Goal: Task Accomplishment & Management: Manage account settings

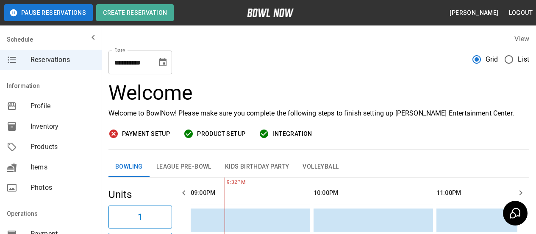
click at [34, 108] on span "Profile" at bounding box center [63, 106] width 64 height 10
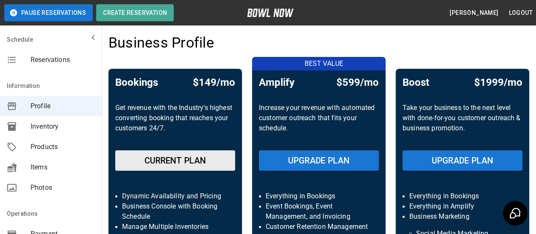
click at [40, 123] on span "Inventory" at bounding box center [63, 126] width 64 height 10
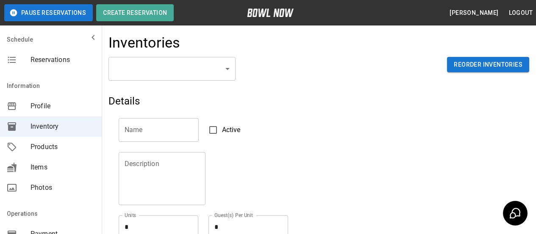
click at [224, 78] on body "Pause Reservations Create Reservation [PERSON_NAME] Logout Schedule Reservation…" at bounding box center [268, 187] width 536 height 374
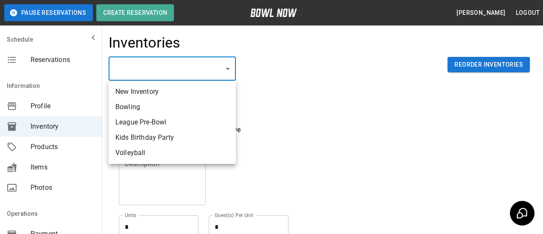
click at [232, 67] on div at bounding box center [271, 117] width 543 height 234
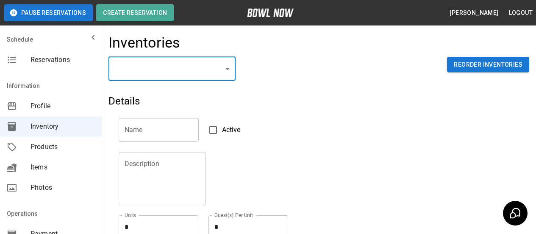
click at [232, 67] on body "Pause Reservations Create Reservation [PERSON_NAME] Logout Schedule Reservation…" at bounding box center [268, 187] width 536 height 374
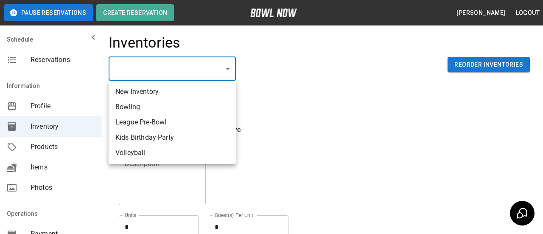
click at [311, 81] on div at bounding box center [271, 117] width 543 height 234
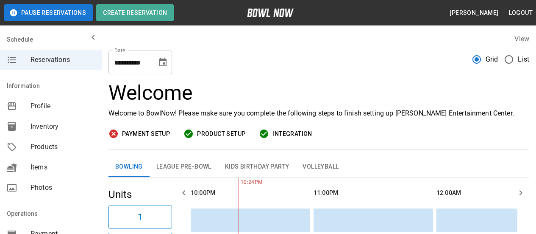
click at [193, 164] on button "League Pre-Bowl" at bounding box center [184, 166] width 69 height 20
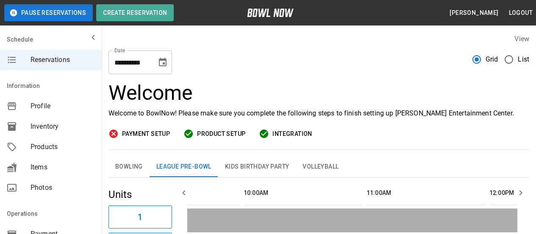
click at [216, 64] on div "**********" at bounding box center [319, 59] width 421 height 31
click at [34, 126] on span "Inventory" at bounding box center [63, 126] width 64 height 10
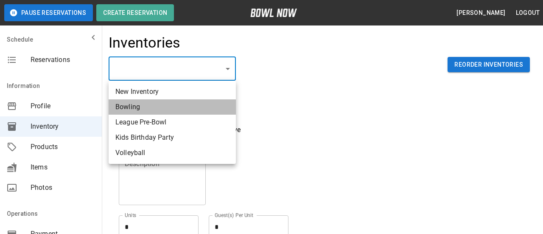
click at [134, 111] on li "Bowling" at bounding box center [172, 106] width 127 height 15
type input "**********"
type input "*******"
type textarea "**"
type textarea "*"
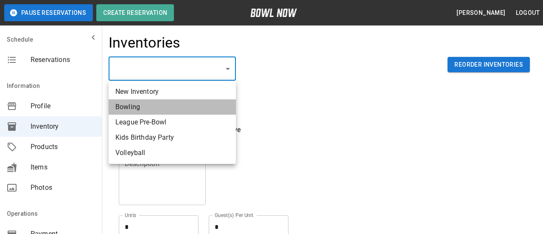
type textarea "**"
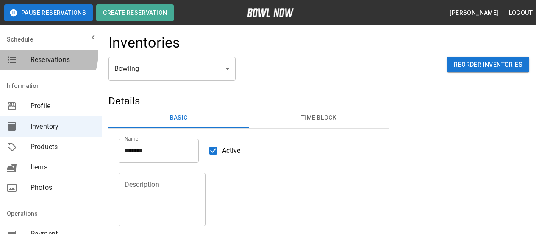
click at [40, 55] on div "Reservations" at bounding box center [51, 60] width 102 height 20
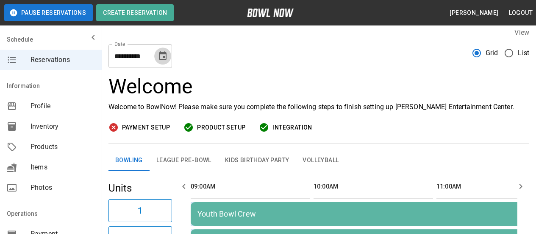
click at [166, 49] on button "Choose date, selected date is Sep 6, 2025" at bounding box center [162, 55] width 17 height 17
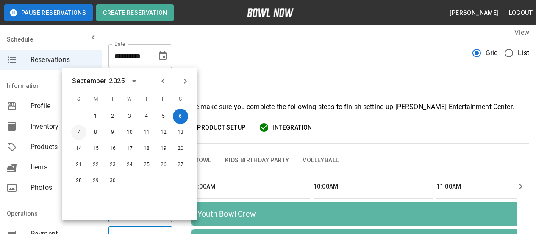
click at [77, 131] on button "7" at bounding box center [78, 132] width 15 height 15
type input "**********"
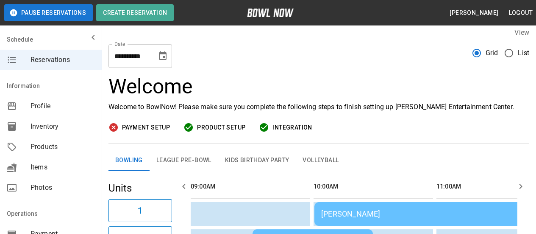
click at [144, 123] on span "Payment Setup" at bounding box center [146, 127] width 48 height 11
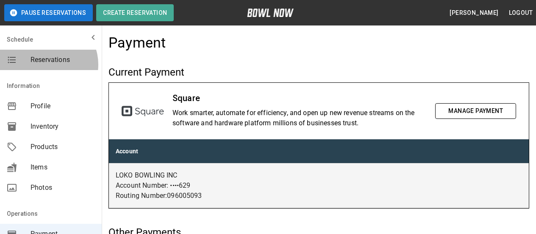
click at [47, 64] on span "Reservations" at bounding box center [63, 60] width 64 height 10
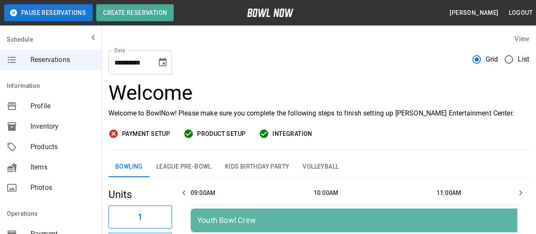
scroll to position [0, 1598]
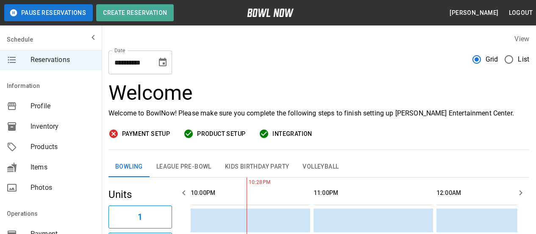
click at [141, 131] on span "Payment Setup" at bounding box center [146, 133] width 48 height 11
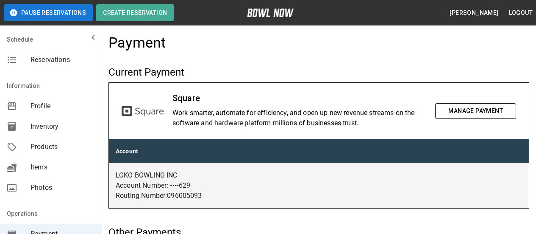
click at [491, 113] on button "Manage Payment" at bounding box center [475, 111] width 81 height 16
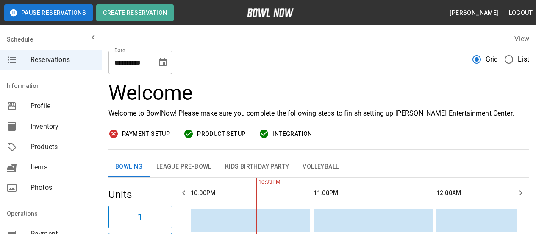
click at [188, 166] on button "League Pre-Bowl" at bounding box center [184, 166] width 69 height 20
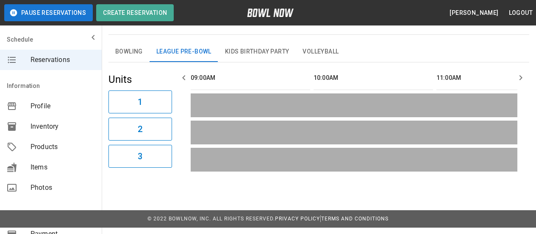
scroll to position [75, 0]
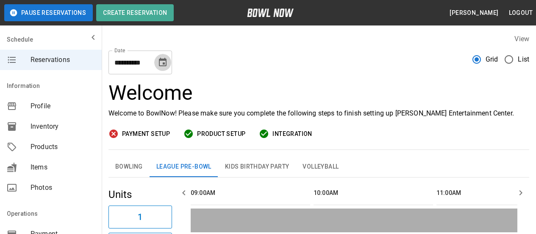
click at [158, 63] on icon "Choose date, selected date is Sep 6, 2025" at bounding box center [163, 62] width 10 height 10
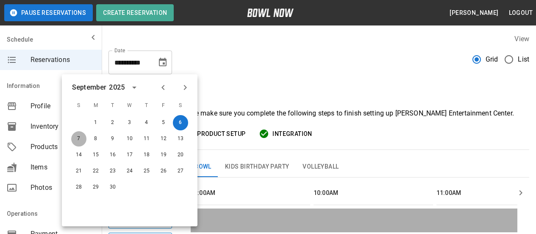
click at [80, 137] on button "7" at bounding box center [78, 138] width 15 height 15
type input "**********"
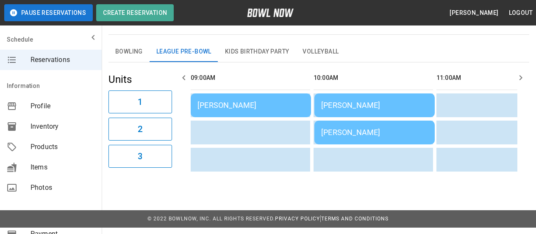
click at [129, 50] on button "Bowling" at bounding box center [129, 52] width 41 height 20
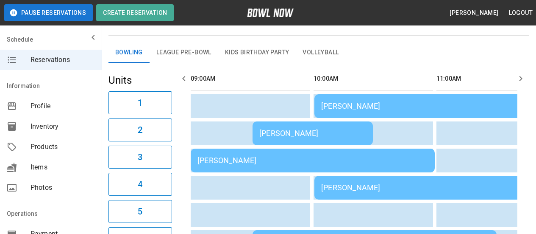
scroll to position [42, 0]
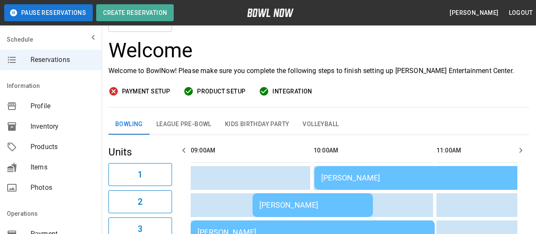
click at [182, 128] on button "League Pre-Bowl" at bounding box center [184, 124] width 69 height 20
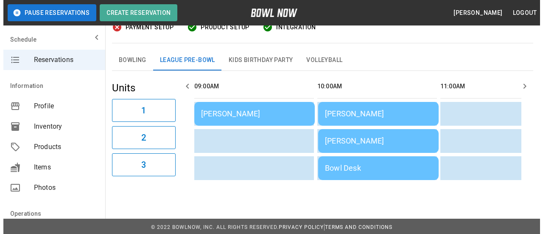
scroll to position [115, 0]
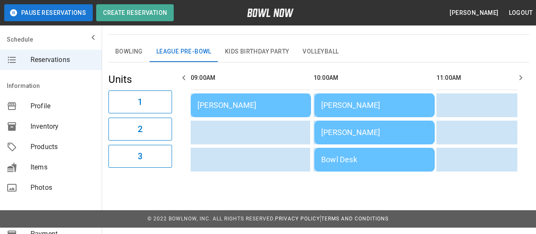
click at [359, 159] on div "Bowl Desk" at bounding box center [374, 159] width 107 height 9
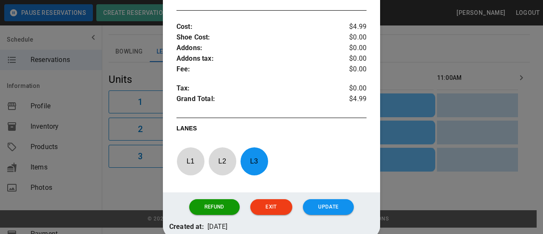
scroll to position [310, 0]
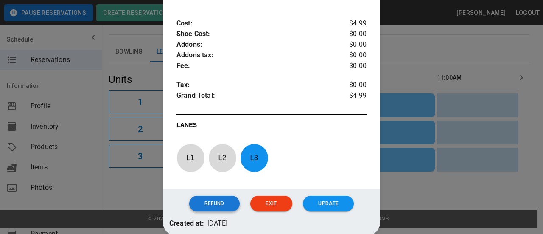
click at [227, 198] on button "Refund" at bounding box center [214, 203] width 50 height 16
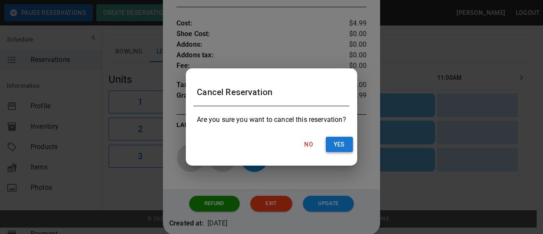
click at [332, 147] on button "Yes" at bounding box center [339, 145] width 27 height 16
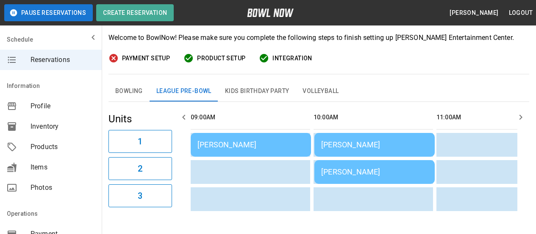
scroll to position [0, 0]
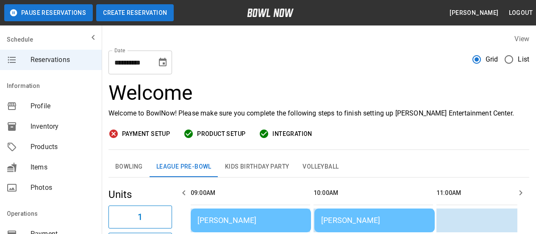
click at [131, 19] on button "Create Reservation" at bounding box center [135, 12] width 78 height 17
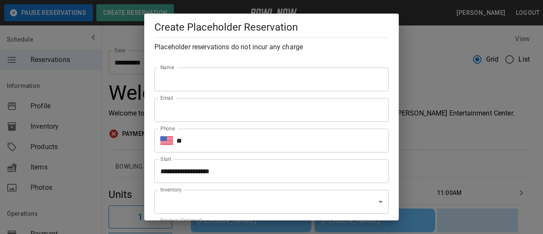
type input "**********"
click at [431, 86] on div "**********" at bounding box center [271, 117] width 543 height 234
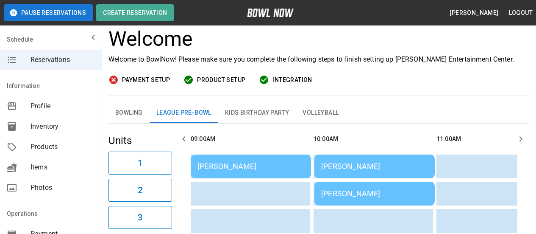
scroll to position [0, 0]
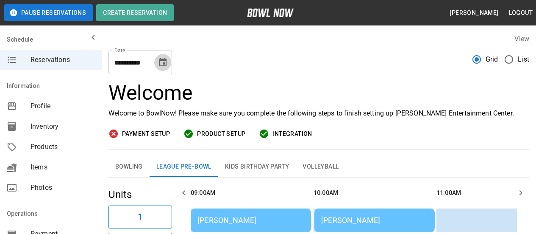
click at [166, 67] on icon "Choose date, selected date is Sep 7, 2025" at bounding box center [163, 62] width 10 height 10
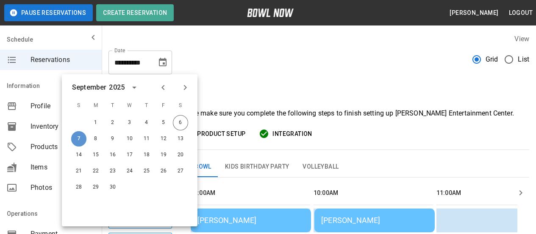
click at [79, 137] on button "7" at bounding box center [78, 138] width 15 height 15
click at [78, 140] on button "7" at bounding box center [78, 138] width 15 height 15
click at [322, 66] on div "**********" at bounding box center [319, 59] width 421 height 31
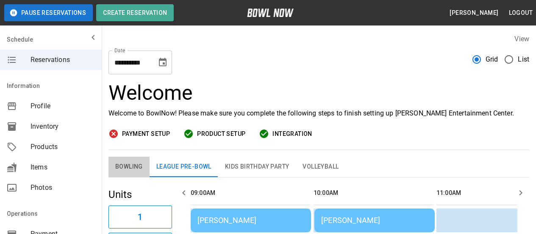
drag, startPoint x: 121, startPoint y: 165, endPoint x: 363, endPoint y: 98, distance: 251.3
click at [122, 165] on button "Bowling" at bounding box center [129, 166] width 41 height 20
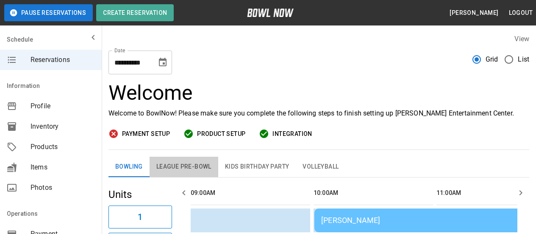
click at [181, 167] on button "League Pre-Bowl" at bounding box center [184, 166] width 69 height 20
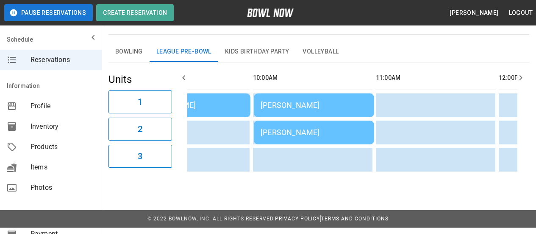
scroll to position [0, 68]
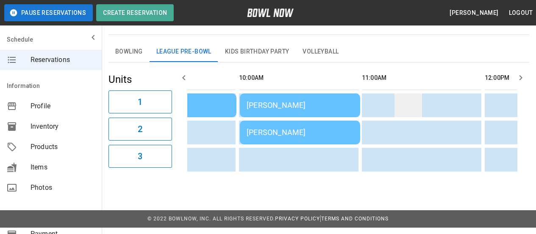
click at [410, 103] on td "sticky table" at bounding box center [409, 105] width 28 height 24
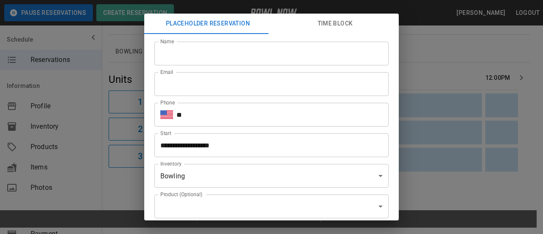
type input "**********"
click at [441, 48] on div "**********" at bounding box center [271, 117] width 543 height 234
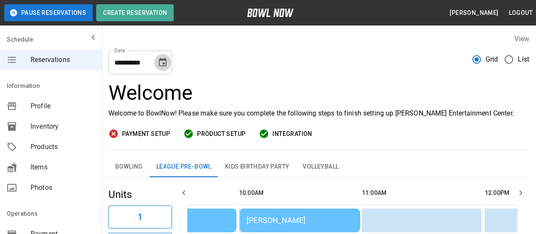
click at [161, 65] on icon "Choose date, selected date is Sep 7, 2025" at bounding box center [163, 62] width 8 height 8
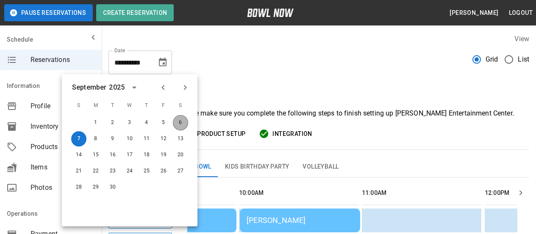
click at [182, 120] on button "6" at bounding box center [180, 122] width 15 height 15
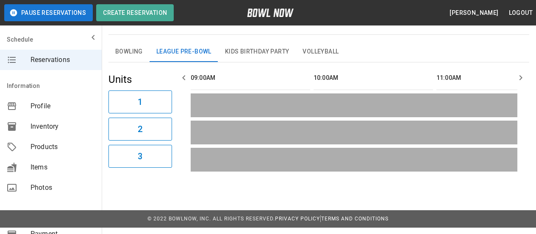
click at [131, 52] on button "Bowling" at bounding box center [129, 52] width 41 height 20
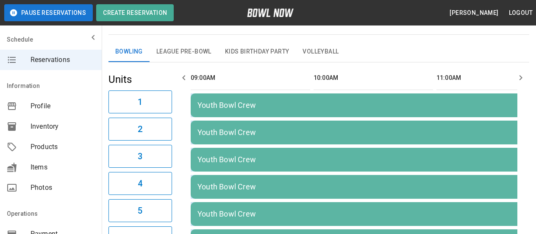
scroll to position [0, 0]
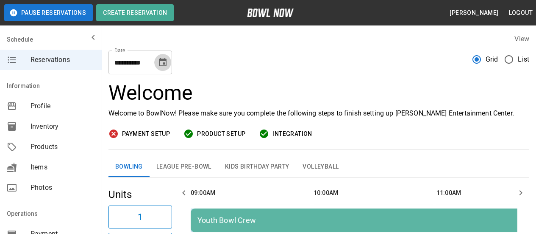
click at [168, 64] on button "Choose date, selected date is Sep 6, 2025" at bounding box center [162, 62] width 17 height 17
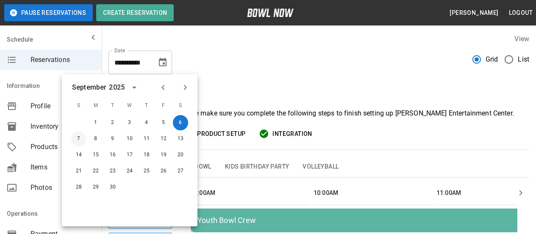
click at [75, 139] on button "7" at bounding box center [78, 138] width 15 height 15
type input "**********"
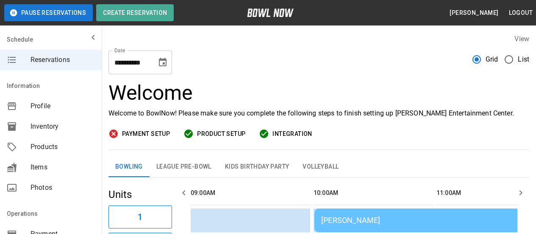
click at [162, 165] on button "League Pre-Bowl" at bounding box center [184, 166] width 69 height 20
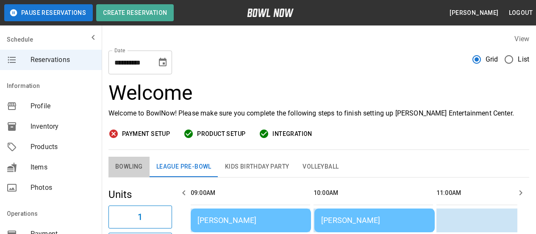
click at [127, 170] on button "Bowling" at bounding box center [129, 166] width 41 height 20
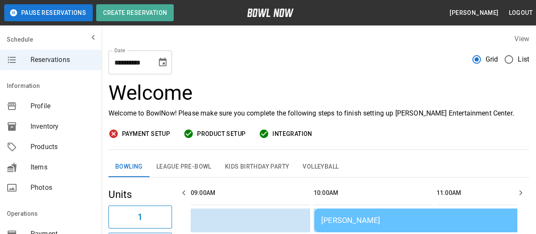
click at [133, 132] on span "Payment Setup" at bounding box center [146, 133] width 48 height 11
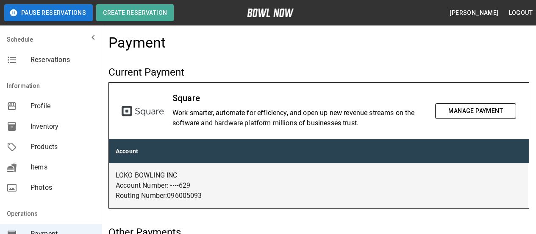
click at [482, 110] on button "Manage Payment" at bounding box center [475, 111] width 81 height 16
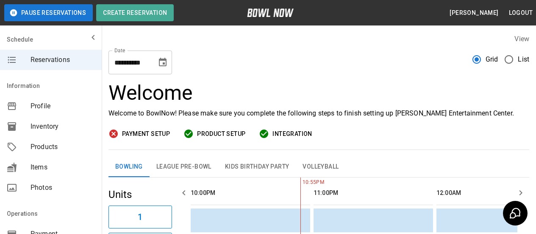
click at [162, 65] on icon "Choose date, selected date is Sep 6, 2025" at bounding box center [163, 62] width 10 height 10
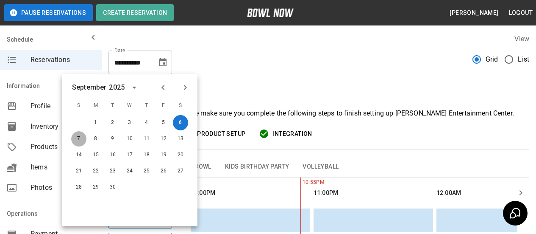
click at [74, 137] on button "7" at bounding box center [78, 138] width 15 height 15
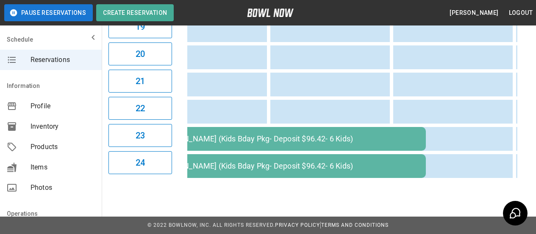
scroll to position [0, 390]
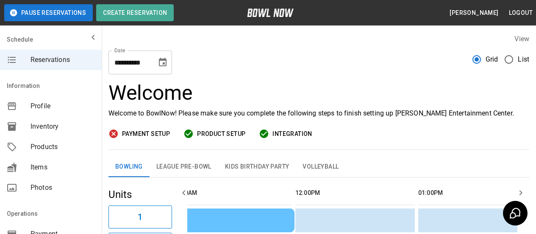
click at [175, 166] on button "League Pre-Bowl" at bounding box center [184, 166] width 69 height 20
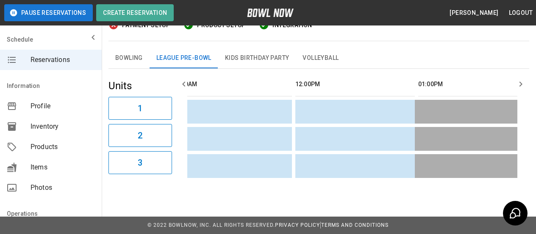
click at [296, 181] on div "**********" at bounding box center [319, 53] width 435 height 269
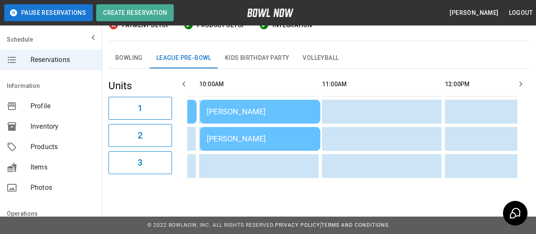
scroll to position [0, 0]
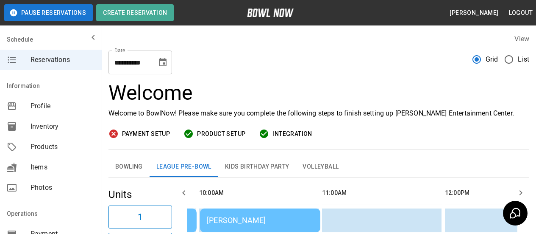
click at [167, 60] on icon "Choose date, selected date is Sep 7, 2025" at bounding box center [163, 62] width 10 height 10
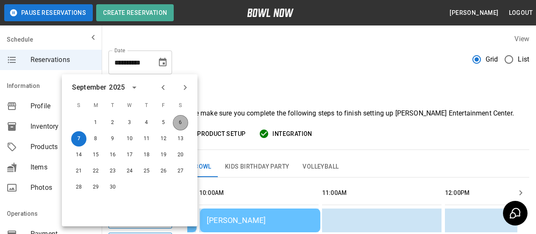
click at [185, 121] on button "6" at bounding box center [180, 122] width 15 height 15
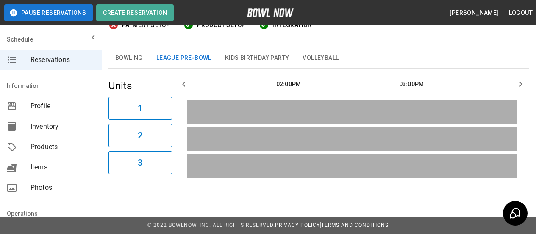
scroll to position [0, 388]
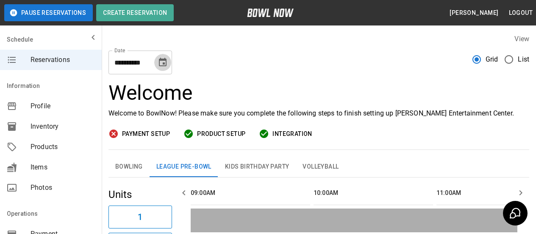
click at [164, 59] on icon "Choose date, selected date is Sep 6, 2025" at bounding box center [163, 62] width 8 height 8
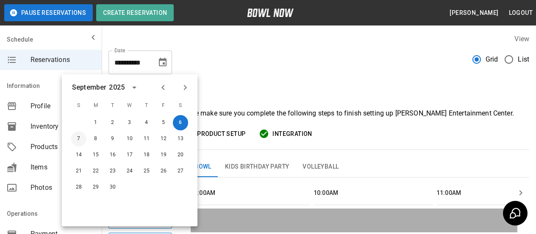
click at [80, 139] on button "7" at bounding box center [78, 138] width 15 height 15
type input "**********"
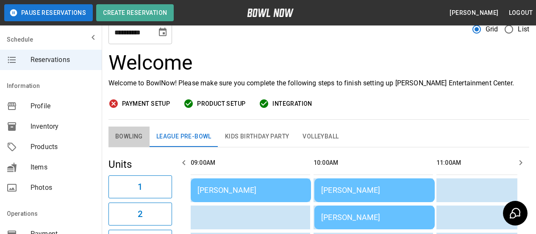
click at [131, 136] on button "Bowling" at bounding box center [129, 136] width 41 height 20
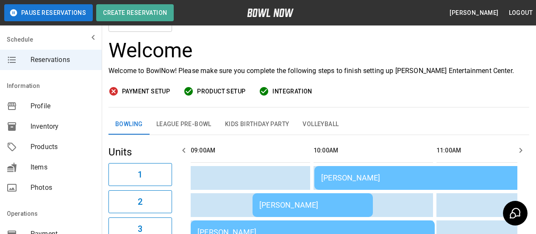
scroll to position [0, 0]
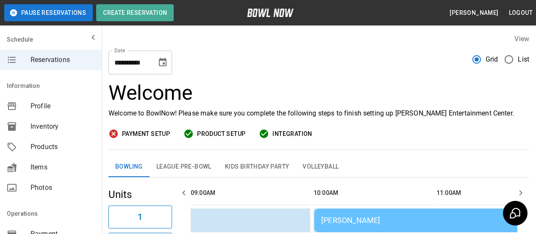
drag, startPoint x: 187, startPoint y: 165, endPoint x: 366, endPoint y: 102, distance: 190.2
click at [187, 165] on button "League Pre-Bowl" at bounding box center [184, 166] width 69 height 20
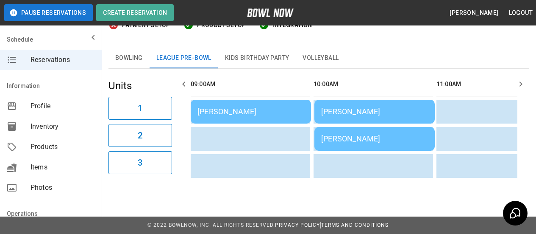
click at [122, 49] on button "Bowling" at bounding box center [129, 58] width 41 height 20
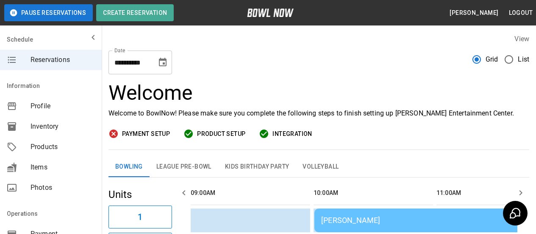
click at [178, 169] on button "League Pre-Bowl" at bounding box center [184, 166] width 69 height 20
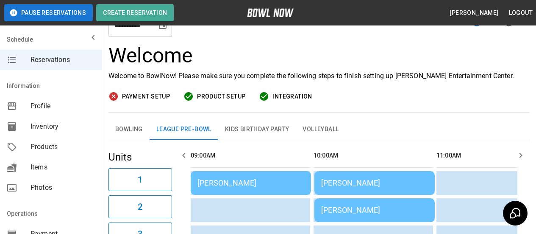
scroll to position [115, 0]
